Goal: Task Accomplishment & Management: Use online tool/utility

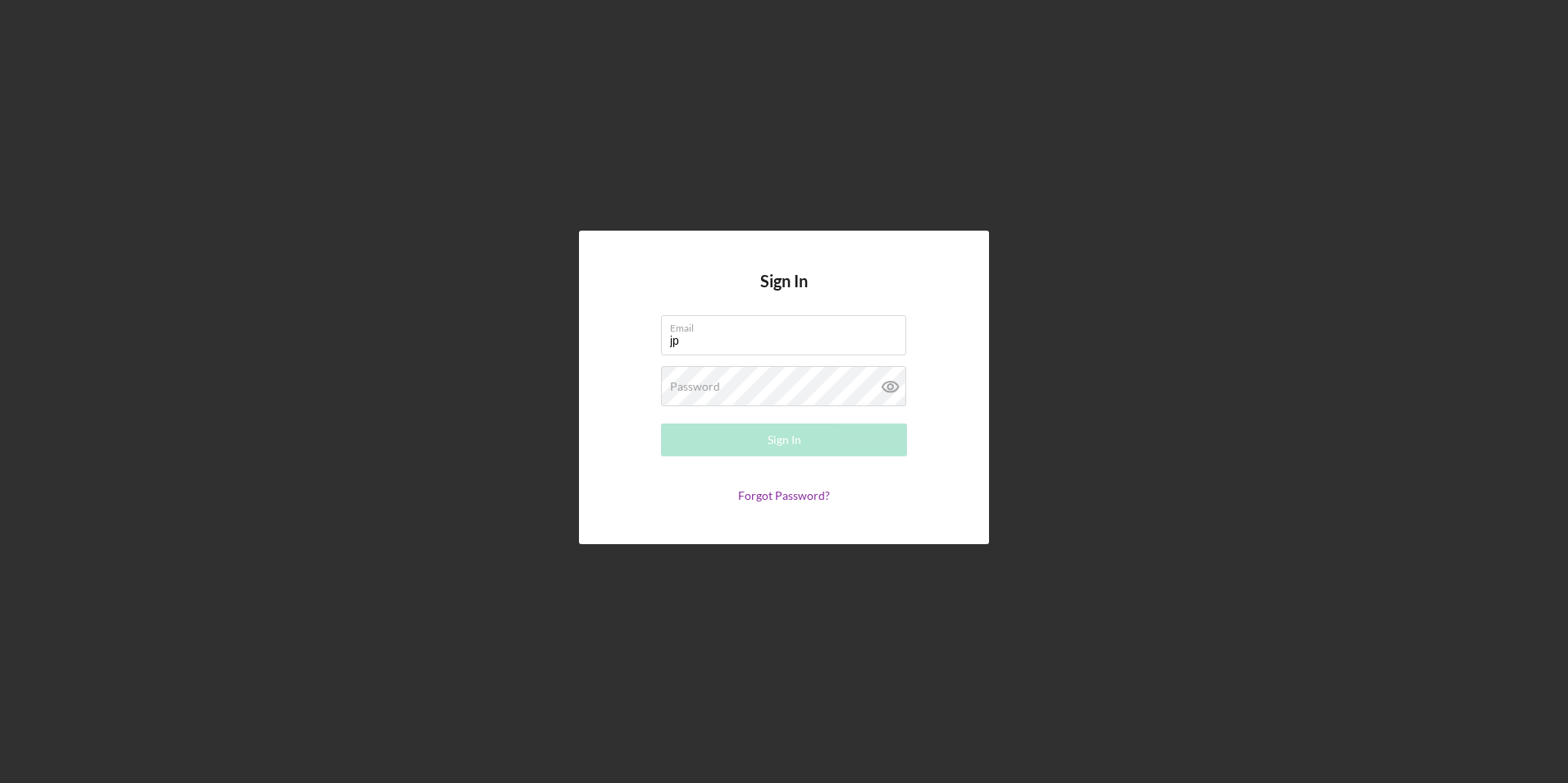
type input "[EMAIL_ADDRESS][DOMAIN_NAME]"
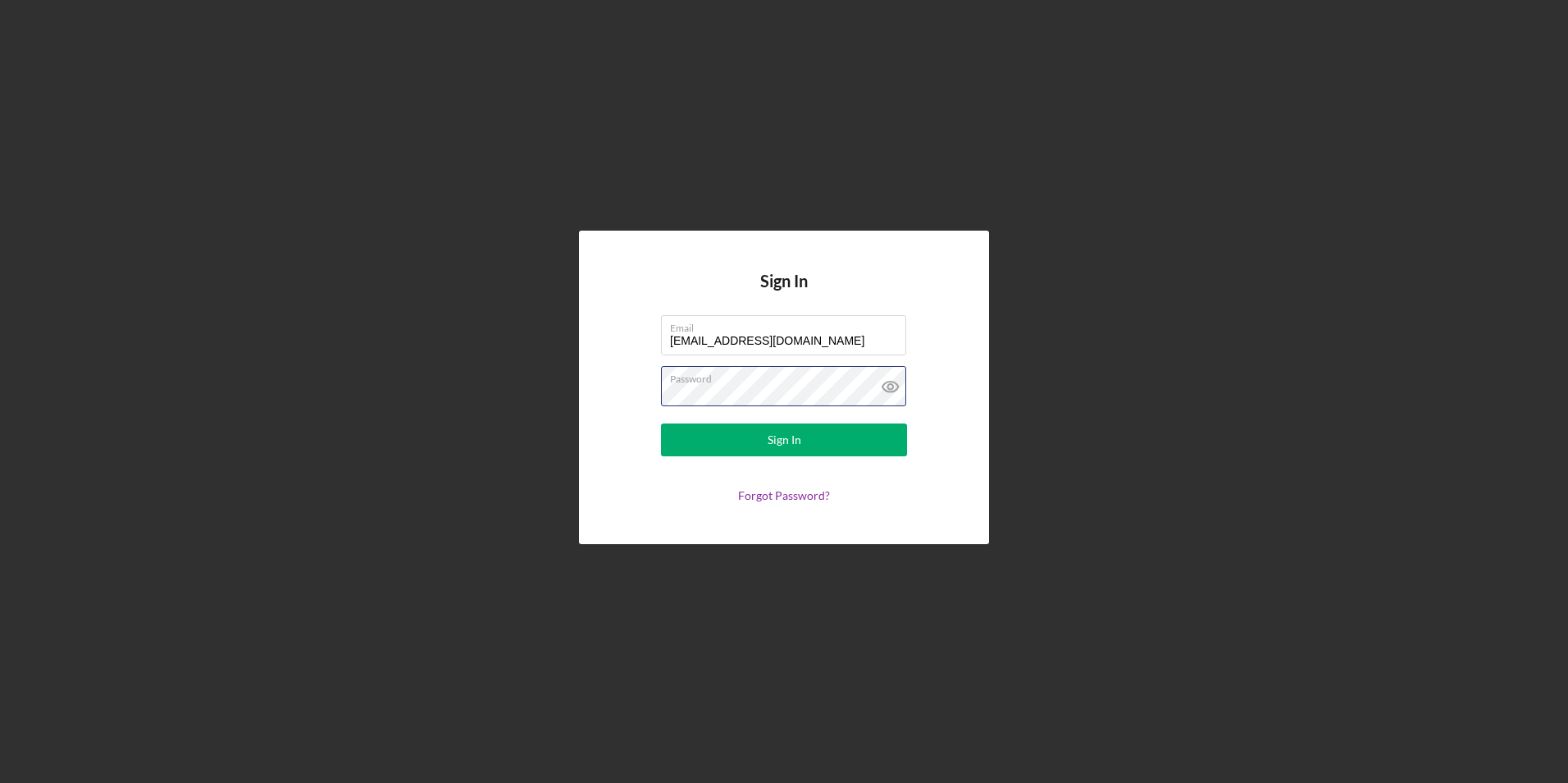
click at [661, 423] on button "Sign In" at bounding box center [784, 439] width 246 height 33
